Goal: Information Seeking & Learning: Learn about a topic

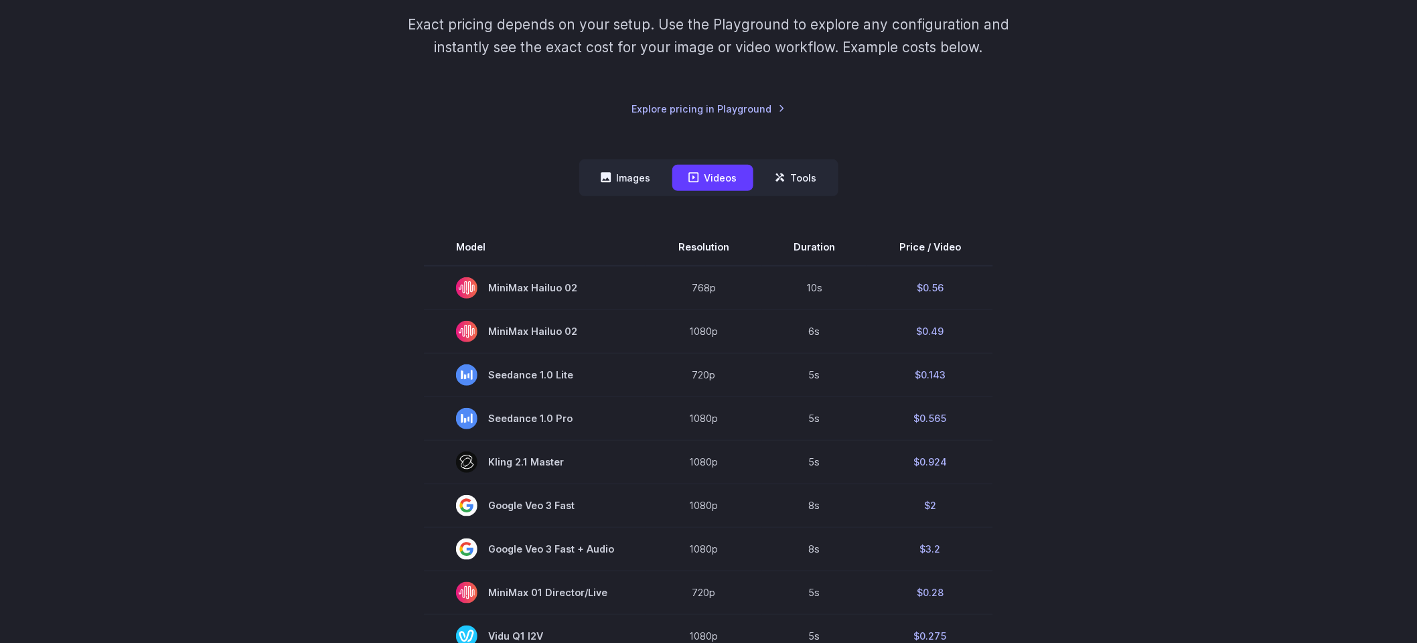
scroll to position [258, 0]
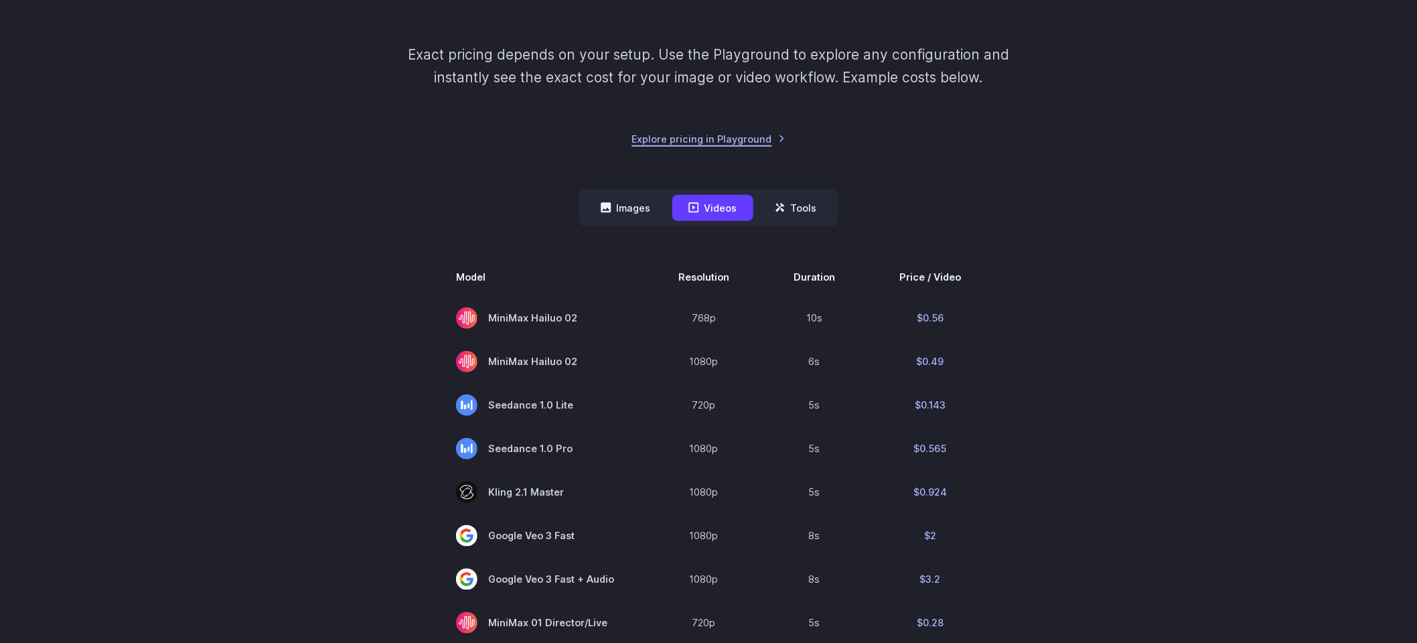
click at [766, 138] on link "Explore pricing in Playground" at bounding box center [708, 138] width 153 height 15
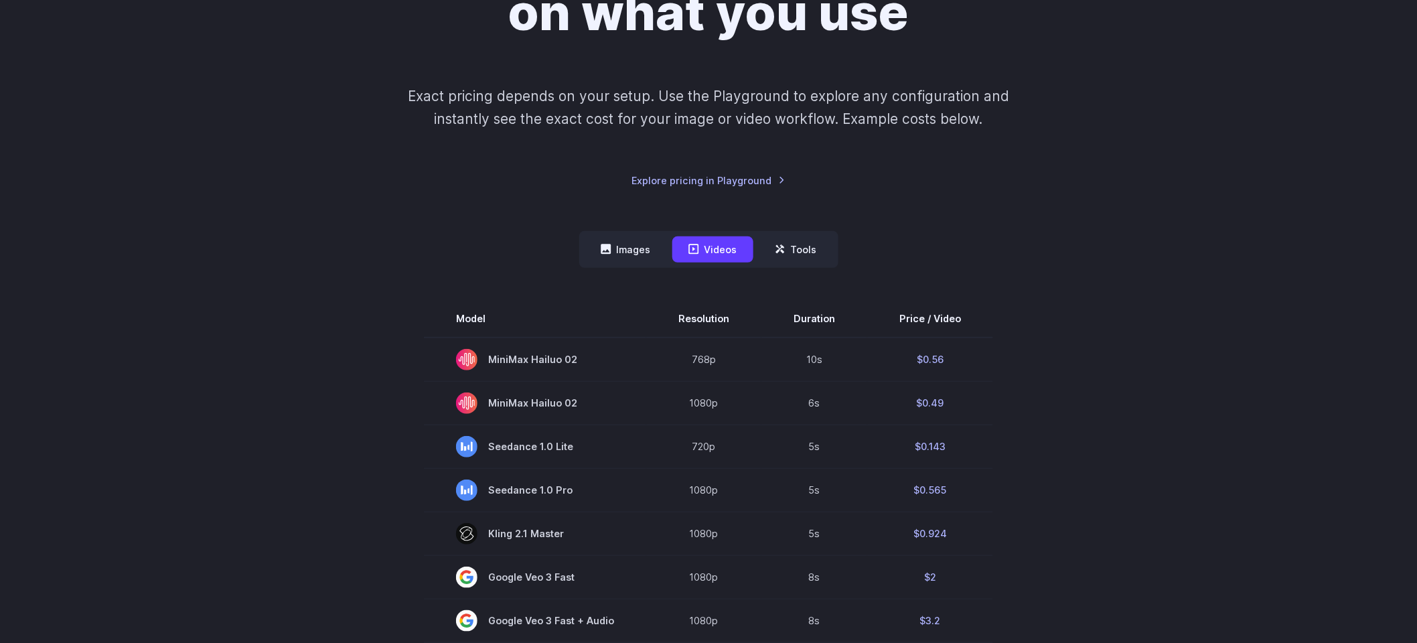
scroll to position [218, 0]
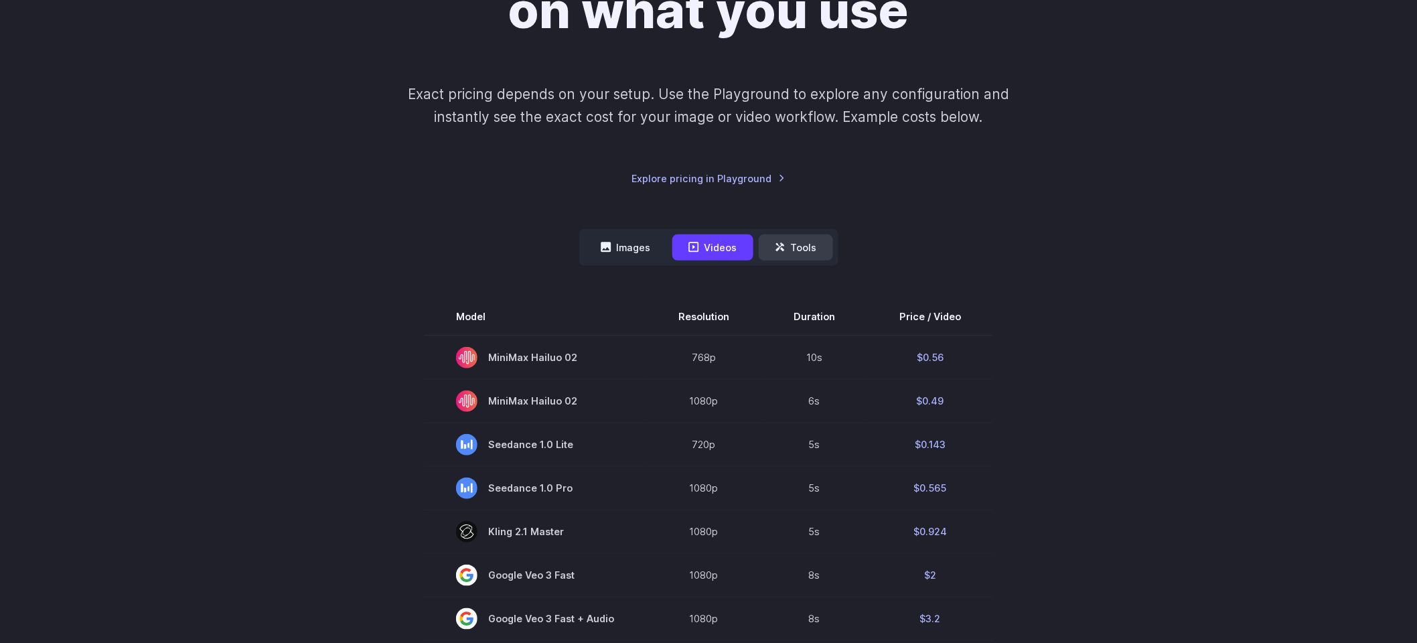
click at [814, 249] on button "Tools" at bounding box center [796, 247] width 74 height 26
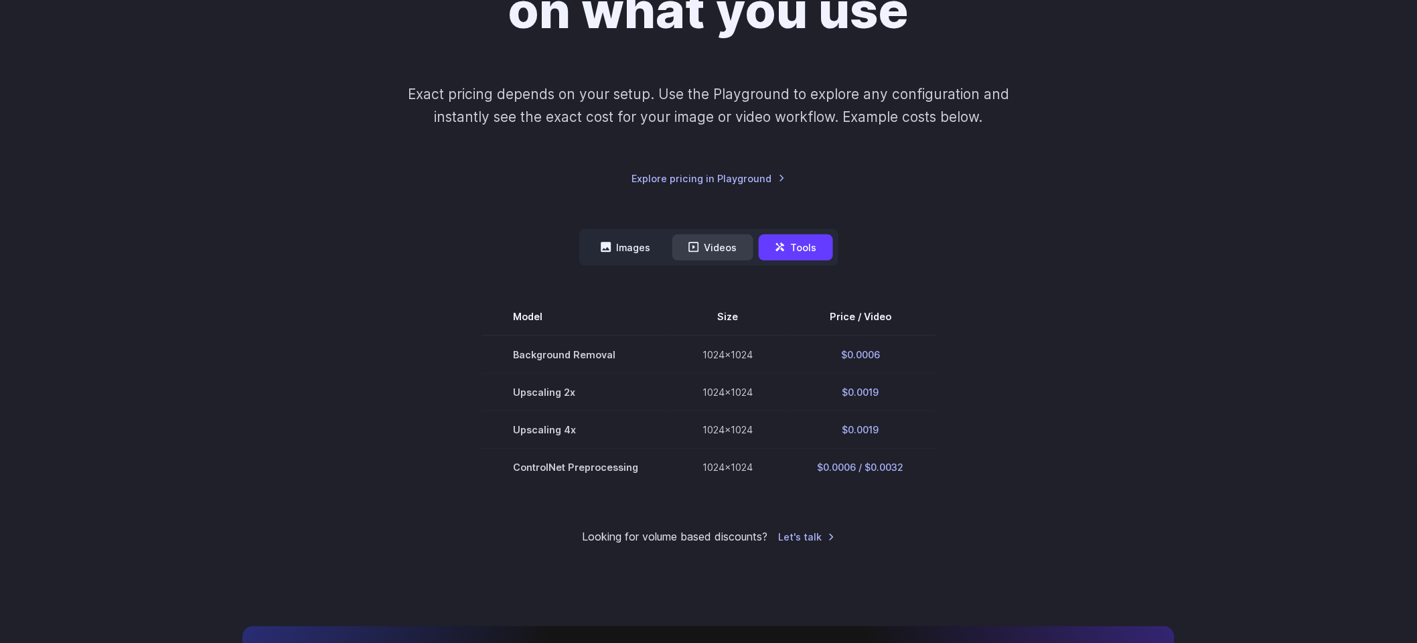
click at [709, 254] on button "Videos" at bounding box center [712, 247] width 81 height 26
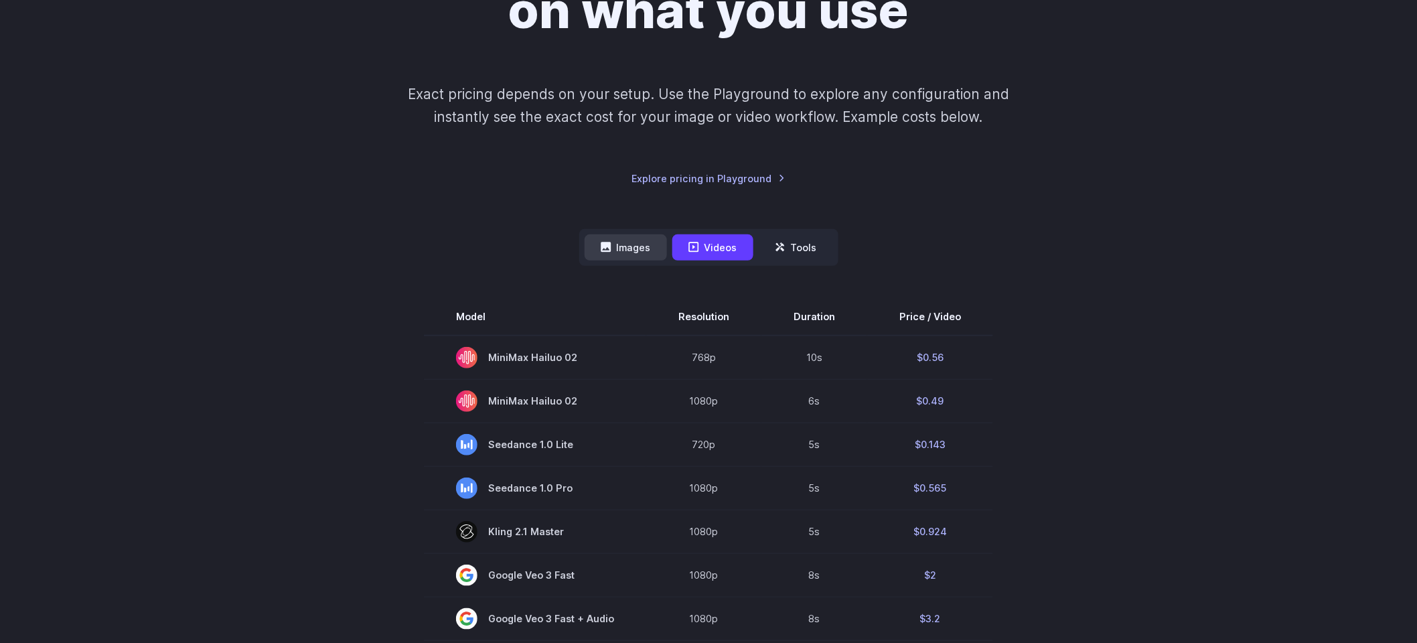
click at [651, 249] on button "Images" at bounding box center [625, 247] width 82 height 26
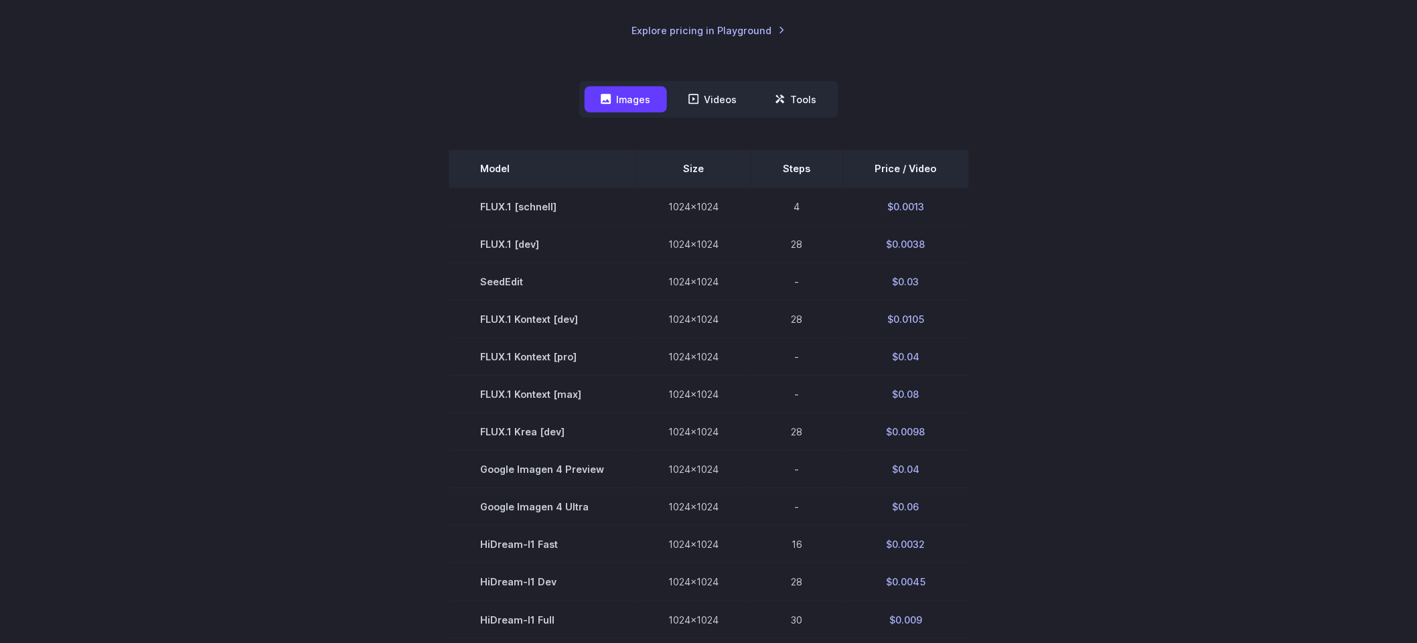
scroll to position [317, 0]
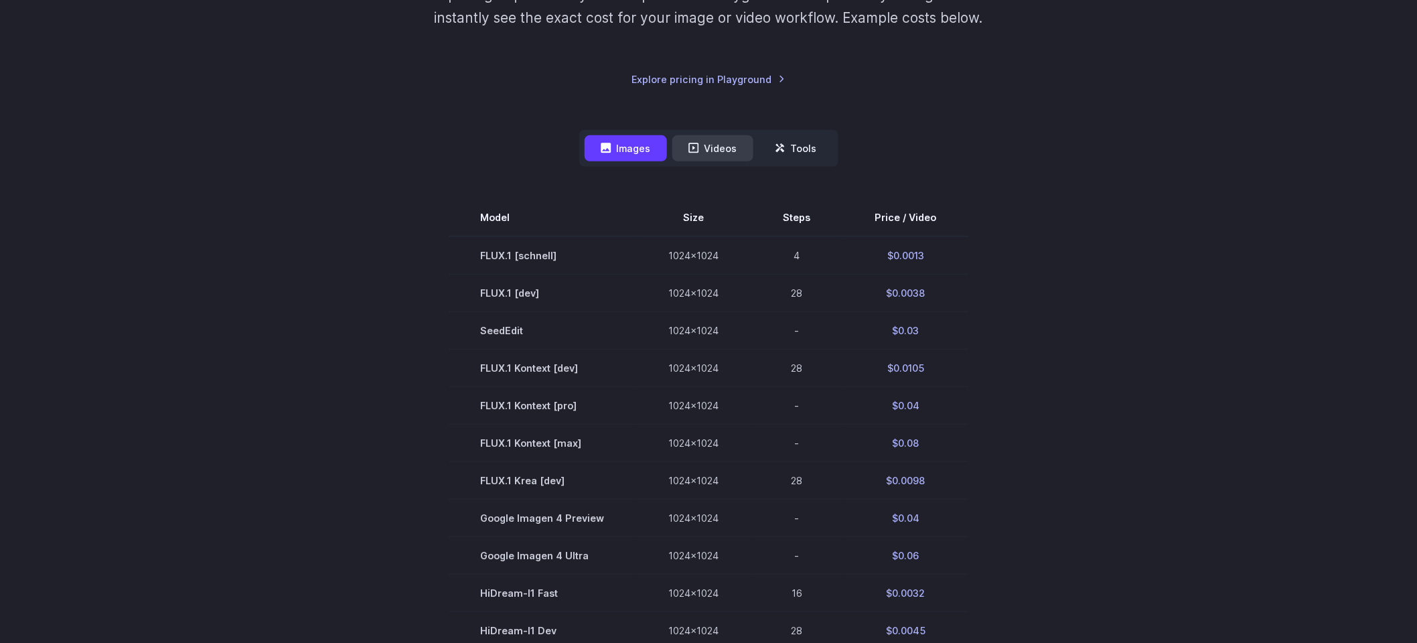
click at [728, 159] on button "Videos" at bounding box center [712, 148] width 81 height 26
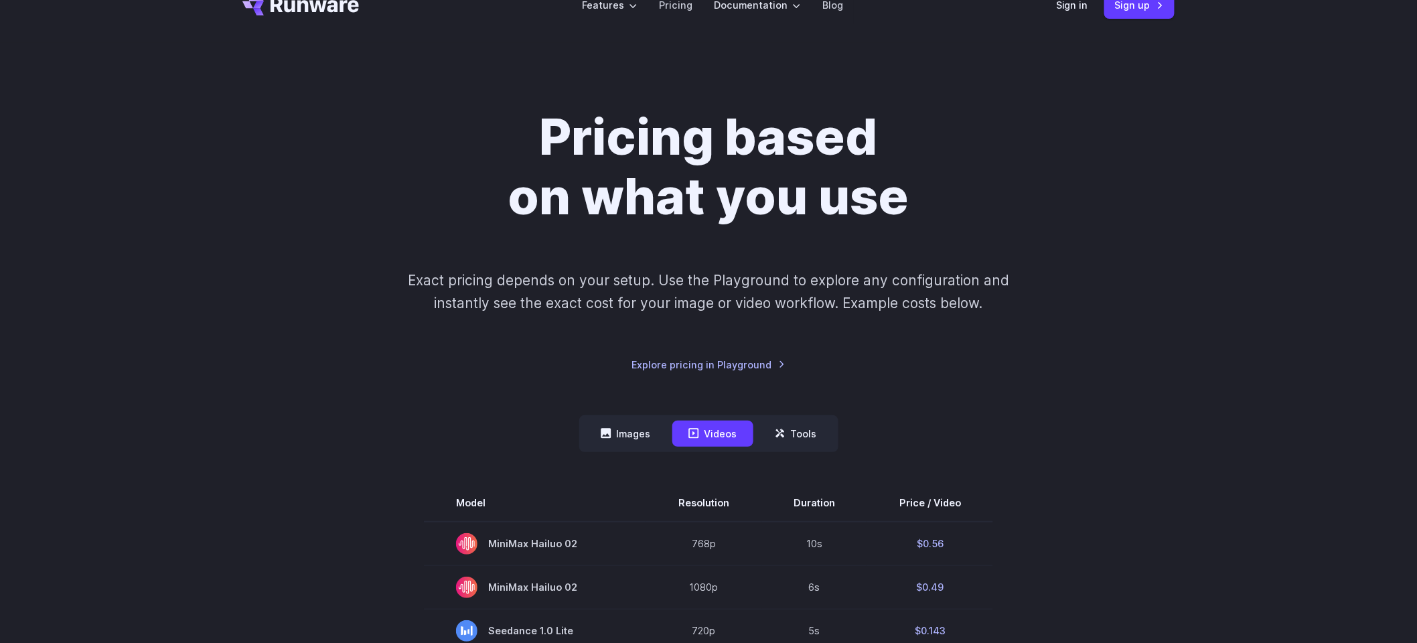
scroll to position [0, 0]
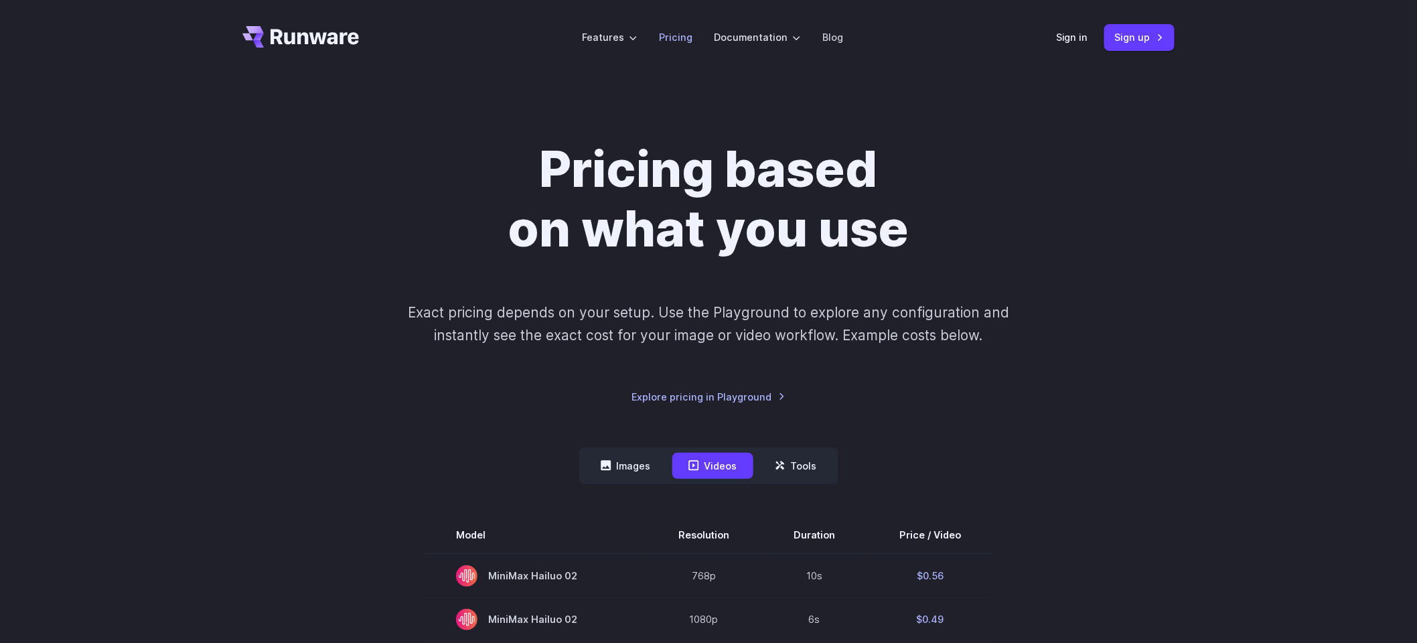
click at [676, 33] on link "Pricing" at bounding box center [675, 36] width 33 height 15
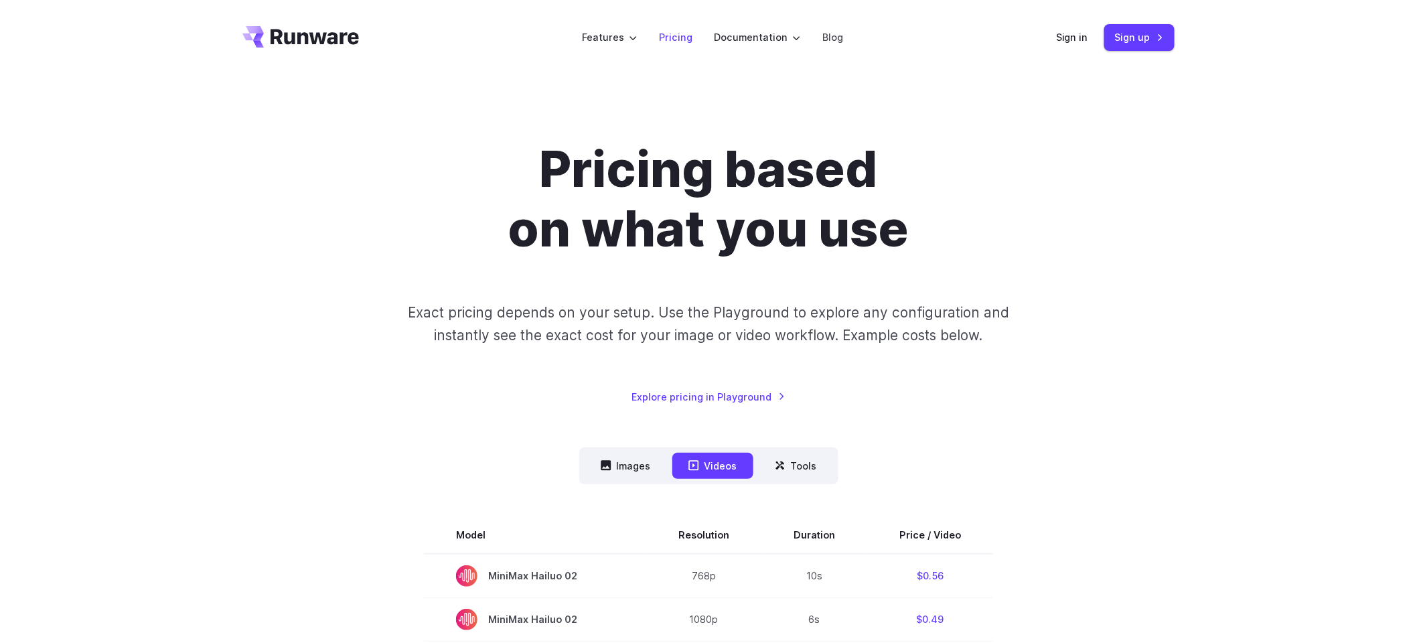
click at [671, 36] on link "Pricing" at bounding box center [675, 36] width 33 height 15
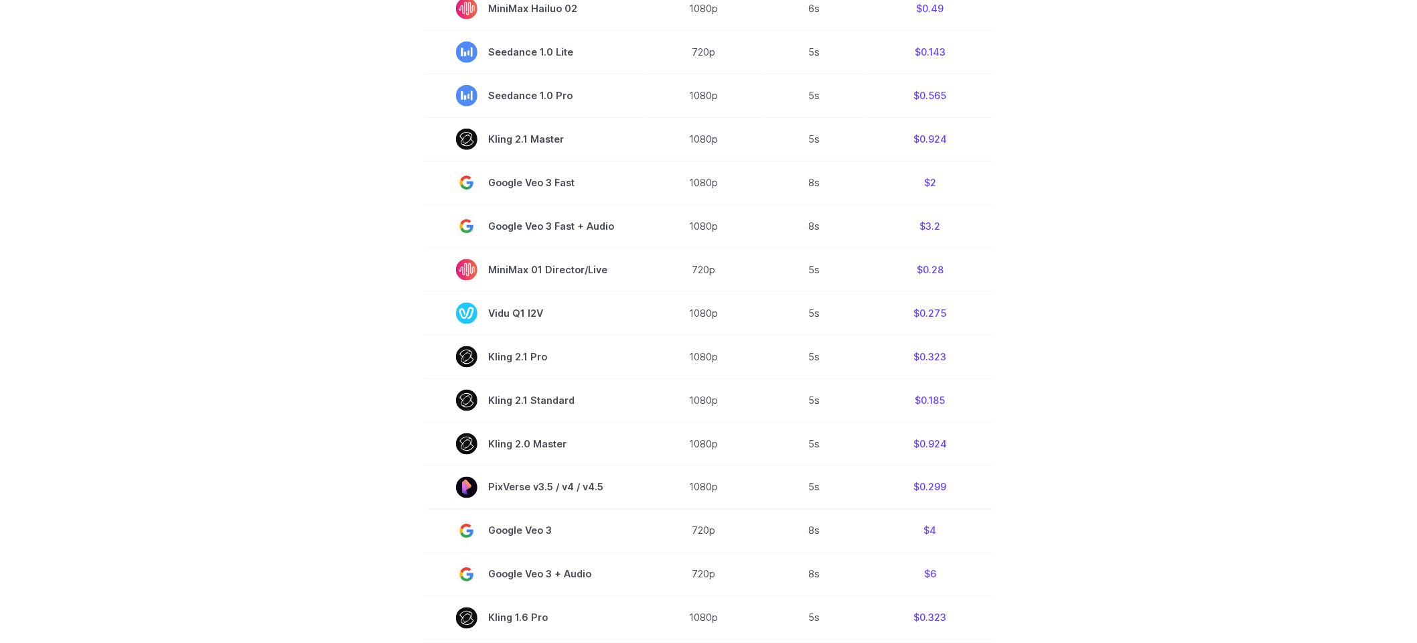
scroll to position [613, 0]
